Goal: Task Accomplishment & Management: Complete application form

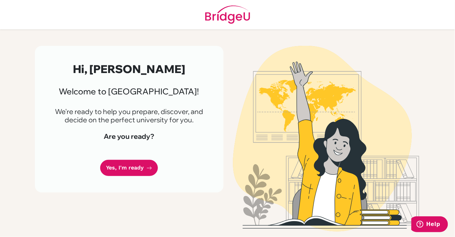
click at [136, 183] on div "Hi, Cheryl 👋 Welcome to BridgeU! We're ready to help you prepare, discover, and…" at bounding box center [129, 119] width 188 height 147
click at [140, 168] on link "Yes, I'm ready" at bounding box center [129, 168] width 58 height 16
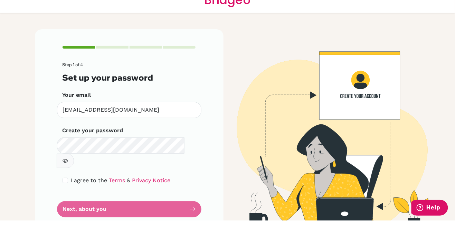
click at [25, 95] on main "Step 1 of 4 Set up your password Your email [EMAIL_ADDRESS][DOMAIN_NAME] Invali…" at bounding box center [227, 118] width 455 height 237
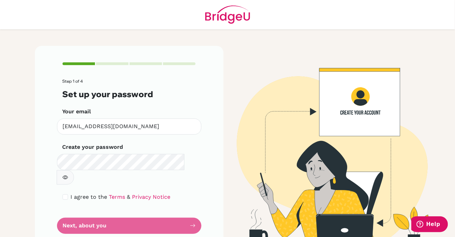
click at [103, 214] on form "Step 1 of 4 Set up your password Your email [EMAIL_ADDRESS][DOMAIN_NAME] Invali…" at bounding box center [128, 156] width 133 height 155
click at [76, 213] on form "Step 1 of 4 Set up your password Your email [EMAIL_ADDRESS][DOMAIN_NAME] Invali…" at bounding box center [128, 156] width 133 height 155
click at [76, 207] on form "Step 1 of 4 Set up your password Your email [EMAIL_ADDRESS][DOMAIN_NAME] Invali…" at bounding box center [128, 156] width 133 height 155
click at [86, 212] on form "Step 1 of 4 Set up your password Your email [EMAIL_ADDRESS][DOMAIN_NAME] Invali…" at bounding box center [128, 156] width 133 height 155
click at [65, 195] on input "checkbox" at bounding box center [65, 198] width 6 height 6
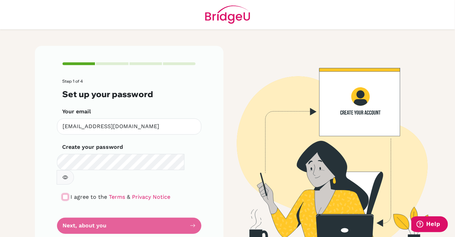
checkbox input "true"
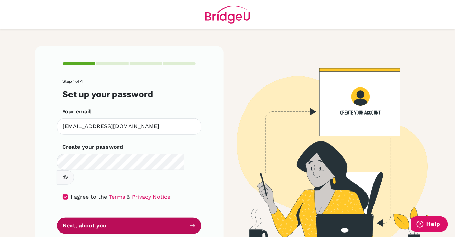
click at [90, 218] on button "Next, about you" at bounding box center [129, 226] width 144 height 16
